Goal: Transaction & Acquisition: Purchase product/service

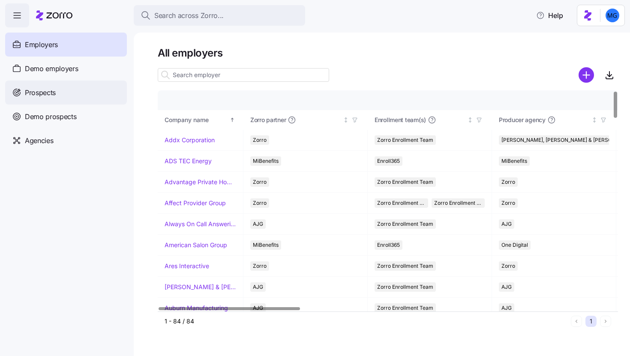
click at [83, 96] on div "Prospects" at bounding box center [66, 93] width 122 height 24
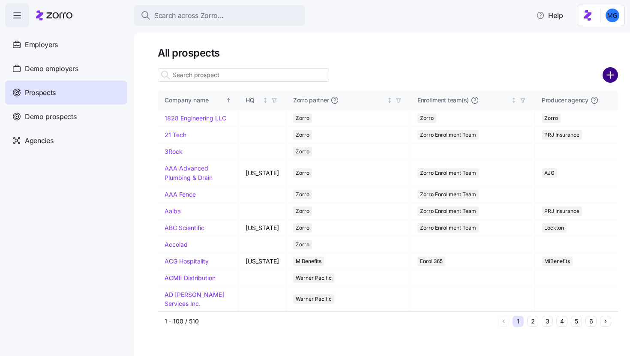
click at [612, 81] on circle "add icon" at bounding box center [611, 75] width 14 height 14
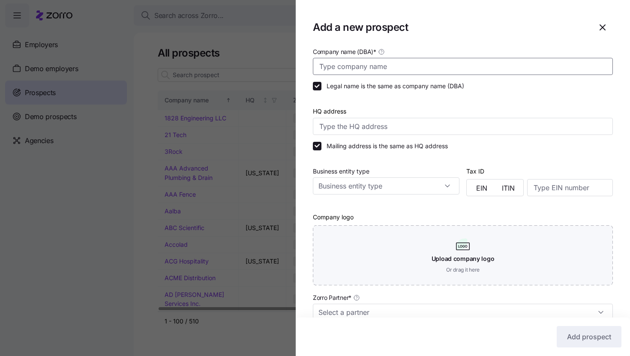
click at [349, 68] on input "Company name (DBA) *" at bounding box center [463, 66] width 300 height 17
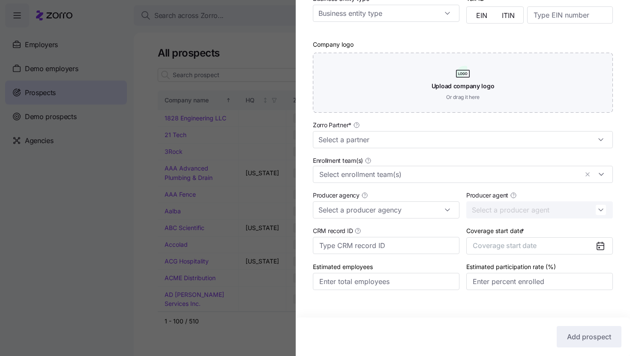
scroll to position [184, 0]
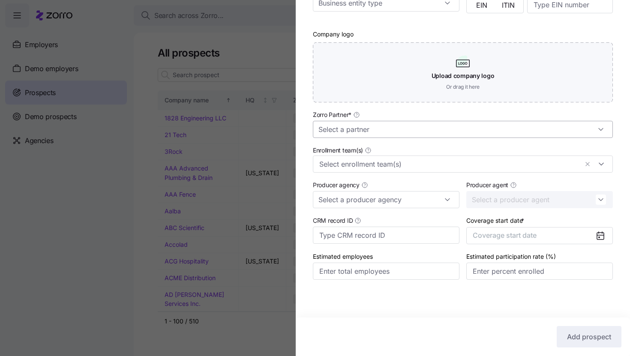
type input "Extropy"
click at [428, 127] on input "Zorro Partner *" at bounding box center [463, 129] width 300 height 17
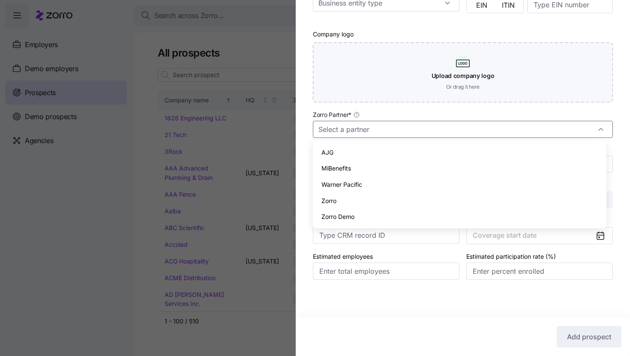
click at [410, 196] on div "Zorro" at bounding box center [459, 201] width 287 height 16
type input "Zorro"
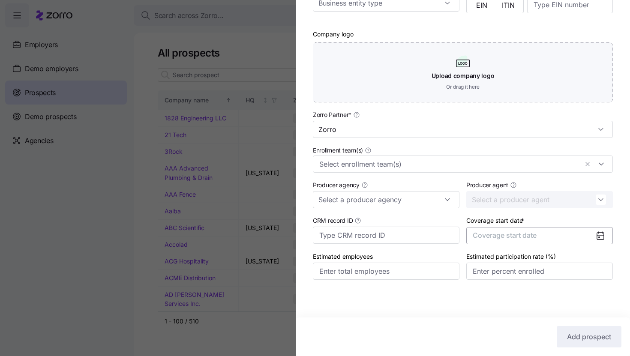
click at [588, 237] on button "Coverage start date" at bounding box center [540, 235] width 147 height 17
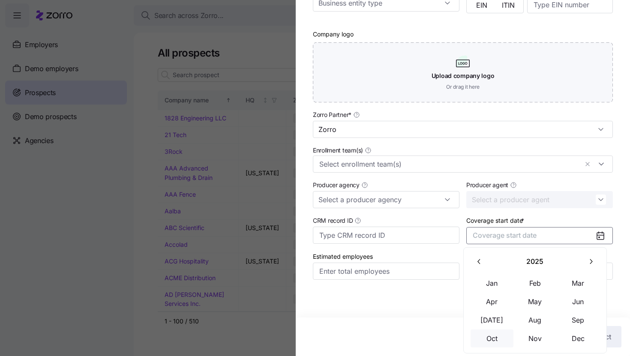
click at [492, 343] on button "Oct" at bounding box center [492, 339] width 43 height 18
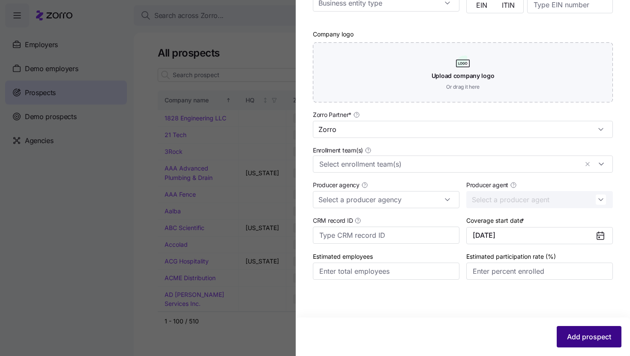
click at [584, 326] on div "Add prospect" at bounding box center [462, 336] width 317 height 21
click at [581, 334] on span "Add prospect" at bounding box center [589, 337] width 44 height 10
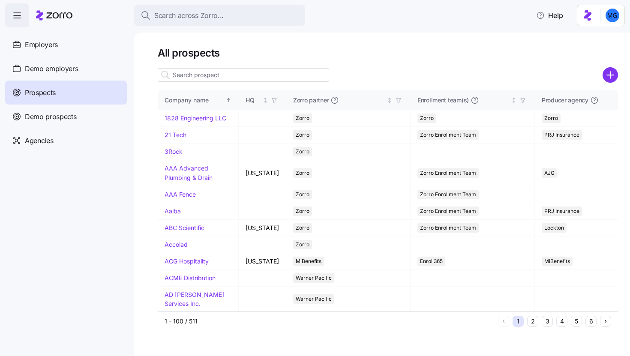
click at [239, 77] on input at bounding box center [244, 75] width 172 height 14
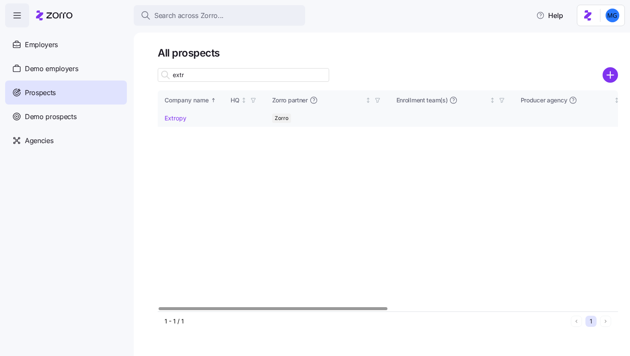
type input "extr"
click at [173, 120] on link "Extropy" at bounding box center [176, 118] width 22 height 7
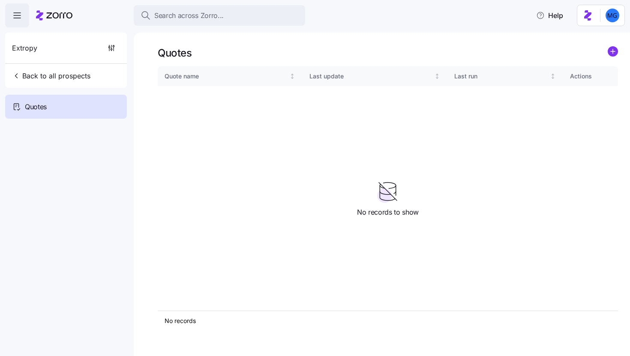
click at [621, 50] on div "Quotes Quote name Last update Last run Actions No records 1 No records to show" at bounding box center [382, 195] width 497 height 324
click at [616, 52] on circle "add icon" at bounding box center [613, 51] width 9 height 9
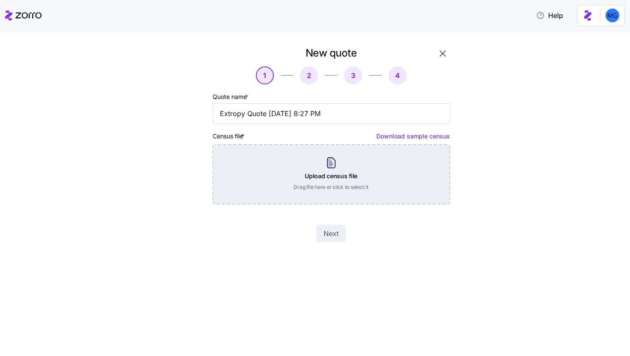
click at [353, 156] on div "Upload census file Drag file here or click to select it" at bounding box center [332, 175] width 238 height 60
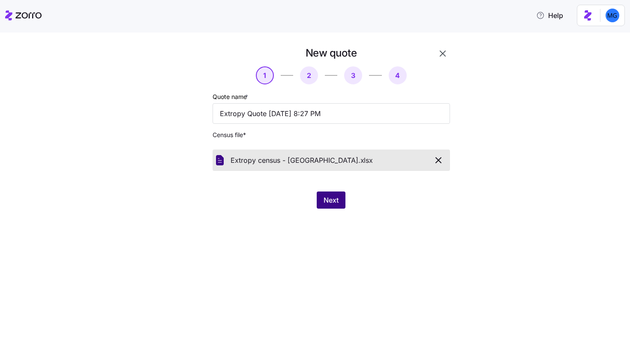
click at [323, 199] on button "Next" at bounding box center [331, 200] width 29 height 17
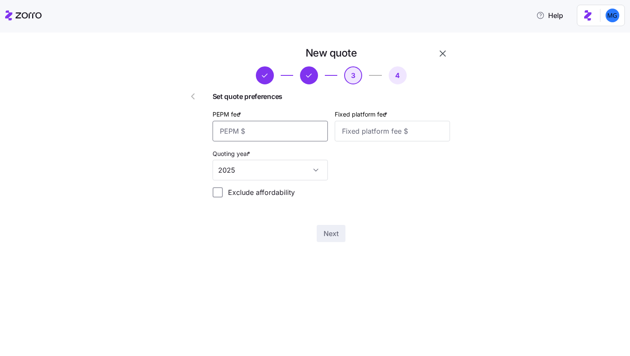
click at [304, 134] on input "PEPM fee *" at bounding box center [270, 131] width 115 height 21
click at [389, 130] on input "Fixed platform fee *" at bounding box center [392, 131] width 115 height 21
type input "1000"
click at [293, 133] on input "PEPM fee *" at bounding box center [270, 131] width 115 height 21
type input "0"
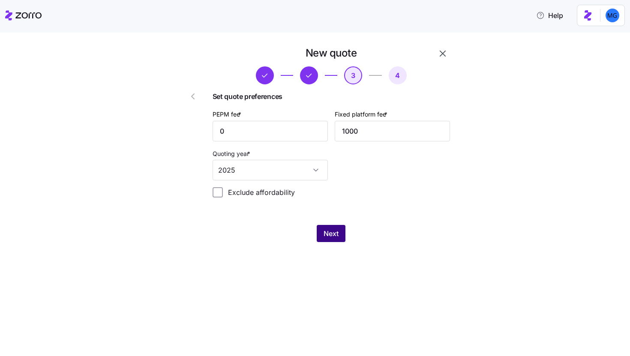
click at [329, 235] on span "Next" at bounding box center [331, 234] width 15 height 10
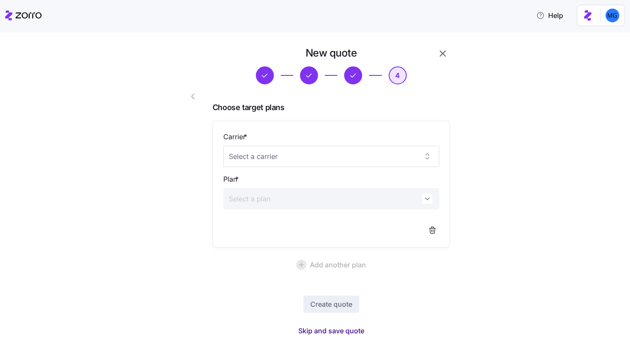
click at [350, 331] on span "Skip and save quote" at bounding box center [331, 331] width 66 height 10
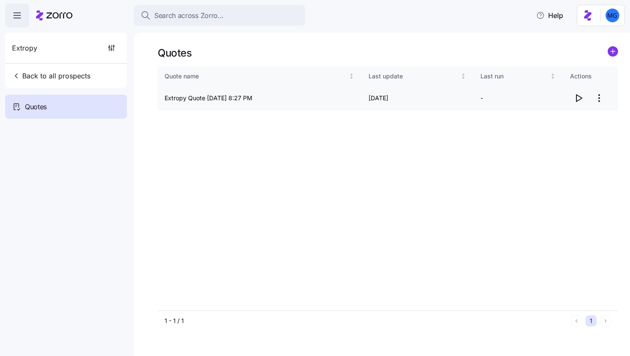
click at [580, 99] on icon "button" at bounding box center [579, 98] width 10 height 10
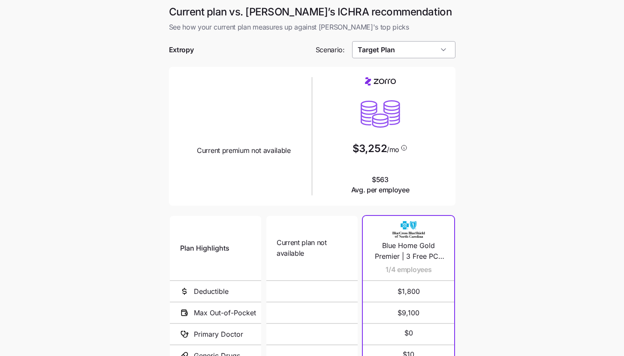
click at [418, 46] on input "Target Plan" at bounding box center [403, 49] width 103 height 17
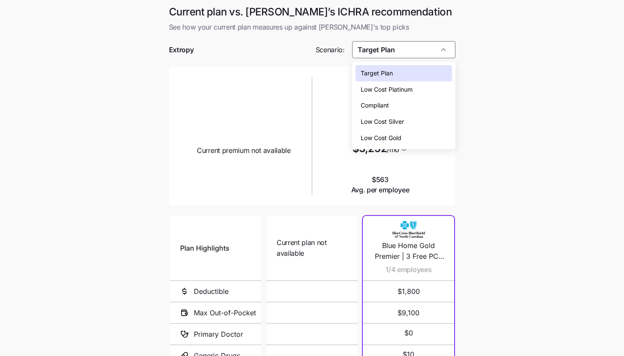
click at [419, 115] on div "Low Cost Silver" at bounding box center [404, 122] width 96 height 16
type input "Low Cost Silver"
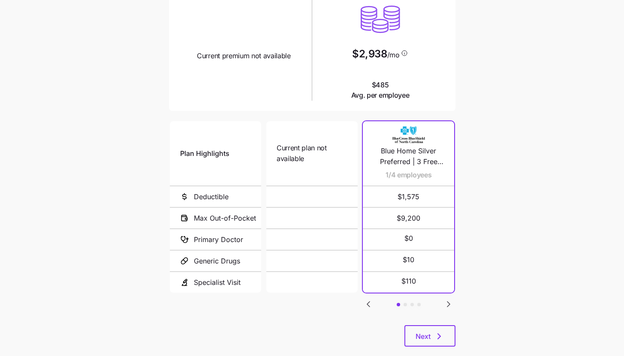
scroll to position [111, 0]
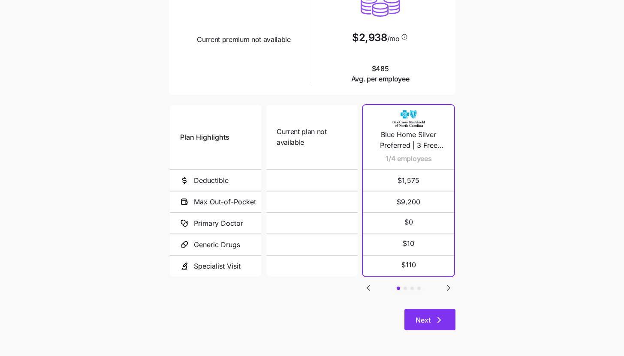
click at [441, 312] on button "Next" at bounding box center [429, 319] width 51 height 21
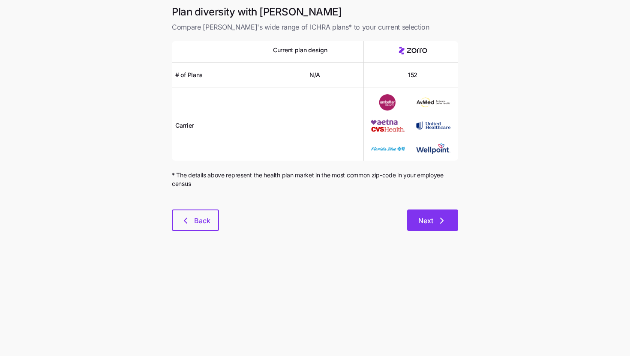
click at [444, 223] on icon "button" at bounding box center [442, 221] width 10 height 10
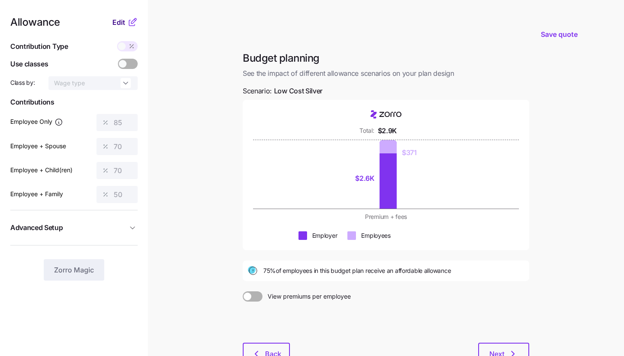
click at [120, 25] on span "Edit" at bounding box center [118, 22] width 13 height 10
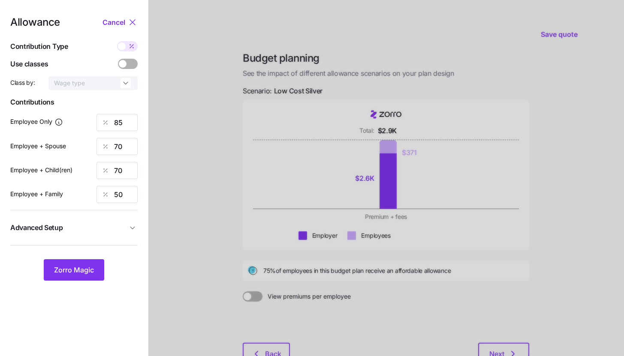
click at [97, 219] on button "Advanced Setup" at bounding box center [73, 227] width 127 height 21
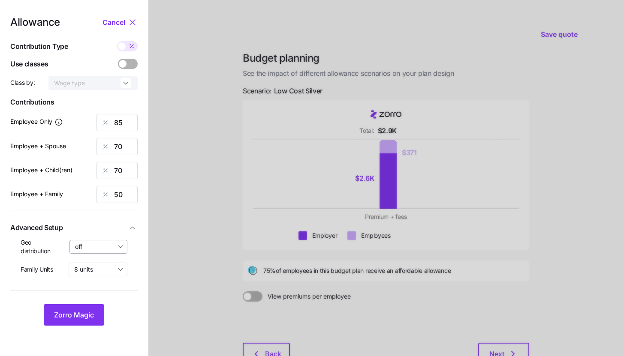
click at [102, 252] on input "off" at bounding box center [98, 247] width 58 height 14
click at [101, 291] on div "By state (3)" at bounding box center [98, 297] width 51 height 15
type input "By state (3)"
click at [101, 271] on input "8 units" at bounding box center [98, 270] width 59 height 14
click at [102, 298] on div "4 units" at bounding box center [98, 305] width 52 height 15
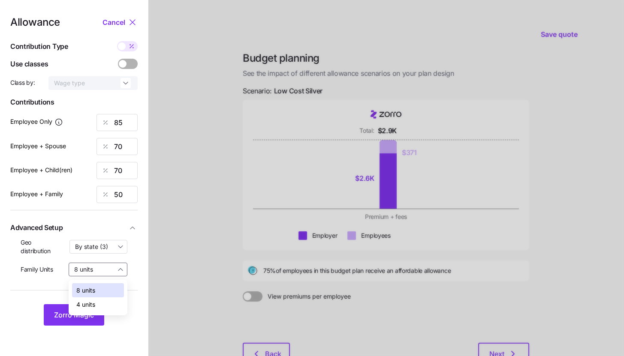
type input "4 units"
click at [79, 308] on button "Zorro Magic" at bounding box center [74, 314] width 60 height 21
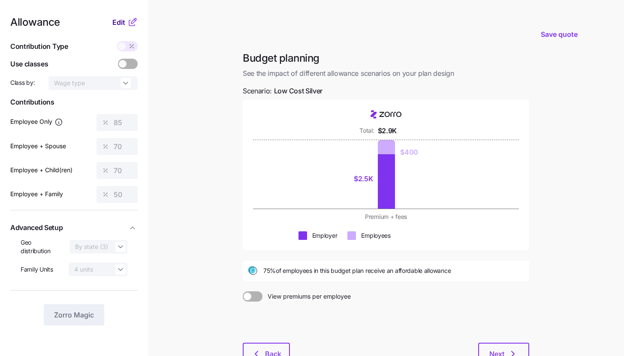
click at [125, 20] on span "Edit" at bounding box center [118, 22] width 13 height 10
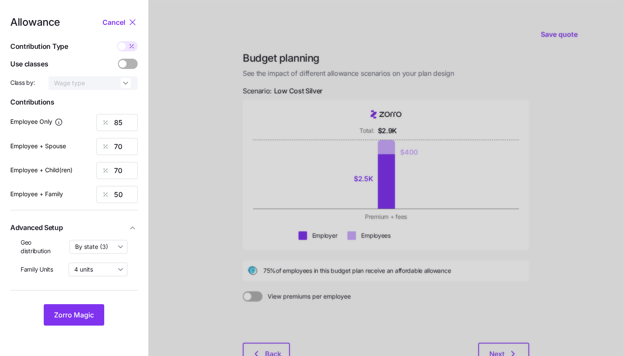
click at [133, 49] on icon at bounding box center [131, 46] width 7 height 7
click at [117, 41] on input "checkbox" at bounding box center [117, 41] width 0 height 0
type input "342"
type input "563"
type input "512"
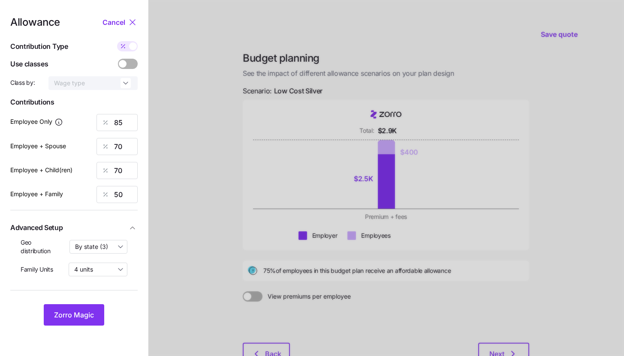
type input "567"
click at [126, 39] on div "Allowance Cancel Contribution Type Use classes Class by: Wage type Contribution…" at bounding box center [73, 171] width 127 height 309
click at [125, 49] on icon at bounding box center [123, 46] width 7 height 7
click at [117, 41] on input "checkbox" at bounding box center [117, 41] width 0 height 0
type input "85"
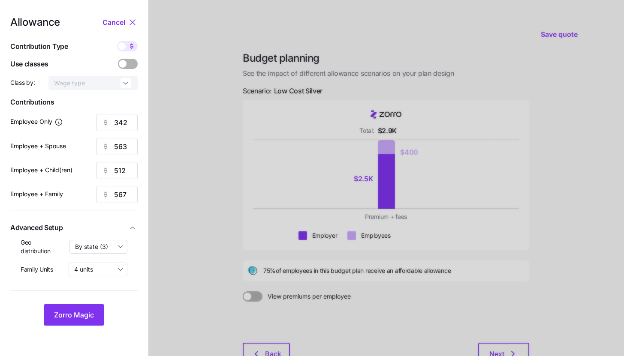
type input "70"
type input "50"
click at [125, 49] on div at bounding box center [127, 46] width 21 height 10
click at [117, 41] on input "checkbox" at bounding box center [117, 41] width 0 height 0
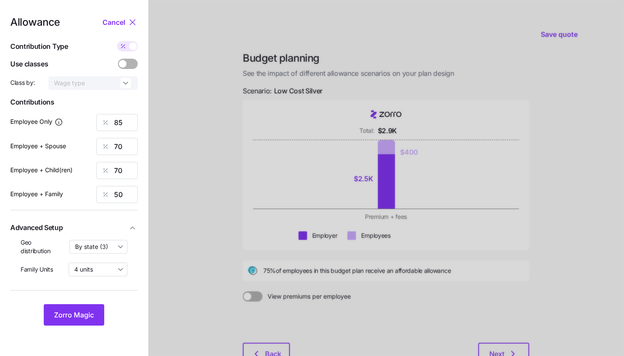
type input "342"
type input "563"
type input "512"
type input "567"
click at [121, 147] on input "563" at bounding box center [116, 146] width 41 height 17
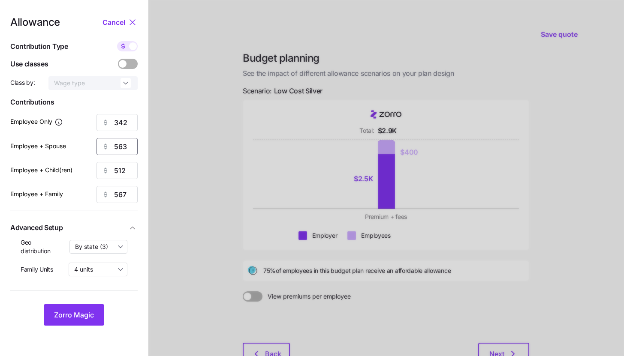
click at [121, 147] on input "563" at bounding box center [116, 146] width 41 height 17
type input "342"
click at [94, 315] on button "Zorro Magic" at bounding box center [74, 314] width 60 height 21
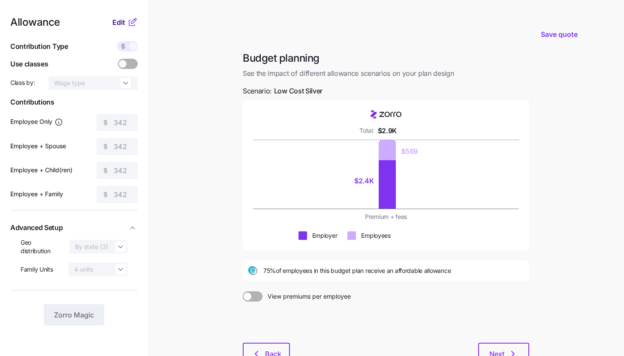
click at [123, 21] on span "Edit" at bounding box center [118, 22] width 13 height 10
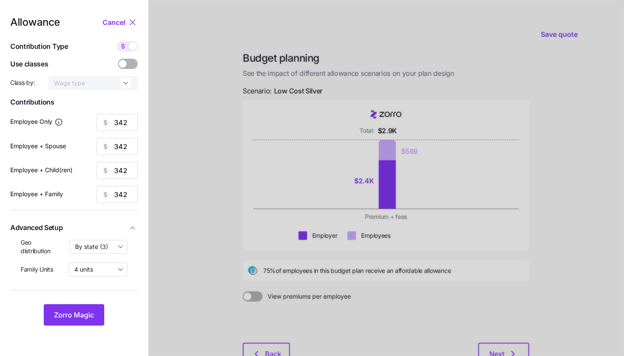
click at [134, 52] on div "Allowance Cancel Contribution Type Use classes Class by: Wage type Contribution…" at bounding box center [73, 171] width 127 height 309
click at [133, 50] on span at bounding box center [133, 46] width 8 height 8
click at [117, 41] on input "checkbox" at bounding box center [117, 41] width 0 height 0
type input "85"
type input "42"
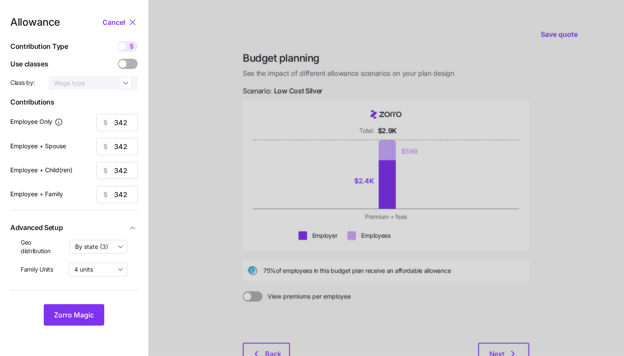
type input "47"
type input "30"
